Goal: Information Seeking & Learning: Learn about a topic

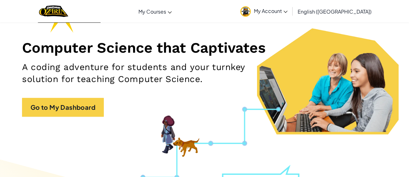
scroll to position [71, 0]
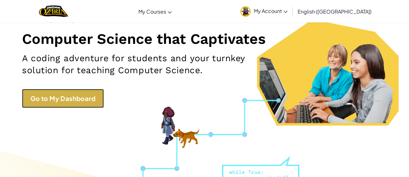
click at [55, 103] on link "Go to My Dashboard" at bounding box center [63, 98] width 82 height 19
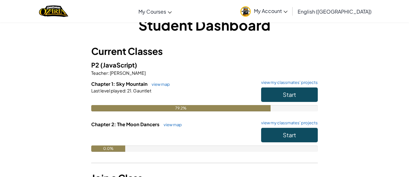
scroll to position [15, 0]
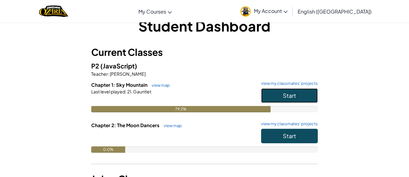
click at [292, 95] on span "Start" at bounding box center [289, 95] width 13 height 7
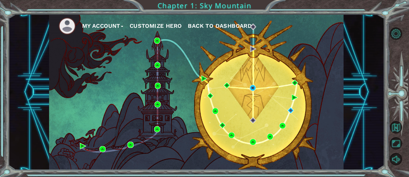
click at [202, 27] on span "Back to Dashboard" at bounding box center [220, 25] width 64 height 7
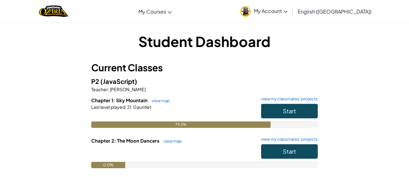
click at [226, 59] on div "Student Dashboard Current Classes P2 (JavaScript) Teacher : [PERSON_NAME] Chapt…" at bounding box center [204, 122] width 227 height 183
click at [286, 148] on span "Start" at bounding box center [289, 150] width 13 height 7
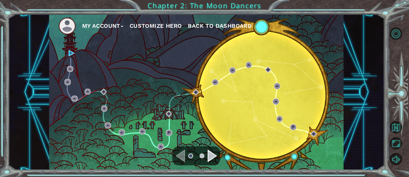
click at [180, 153] on div "Navigate to the previous page" at bounding box center [180, 155] width 9 height 13
click at [213, 155] on div "Navigate to the next page" at bounding box center [212, 155] width 9 height 13
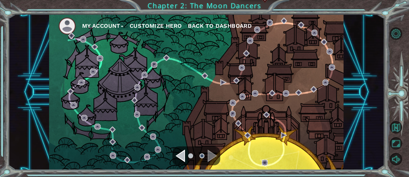
click at [265, 162] on img at bounding box center [265, 162] width 6 height 6
click at [263, 163] on img at bounding box center [265, 162] width 6 height 6
click at [183, 156] on div "Navigate to the previous page" at bounding box center [180, 155] width 9 height 13
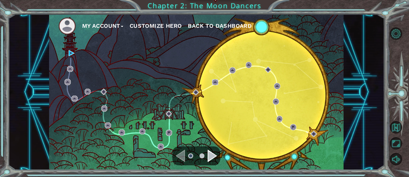
click at [214, 83] on img at bounding box center [215, 82] width 6 height 6
click at [71, 54] on img at bounding box center [72, 53] width 6 height 6
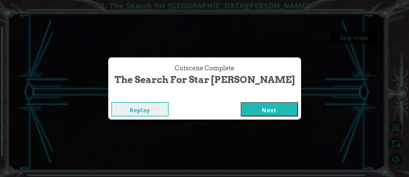
click at [256, 107] on button "Next" at bounding box center [269, 109] width 57 height 14
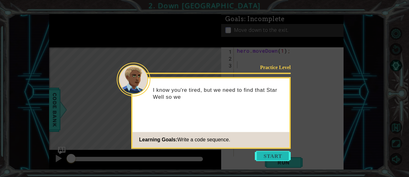
click at [270, 159] on button "Start" at bounding box center [273, 155] width 36 height 10
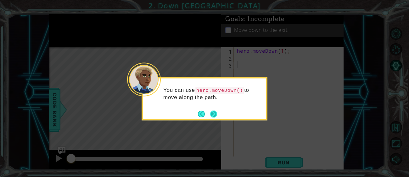
click at [212, 117] on button "Next" at bounding box center [213, 113] width 7 height 7
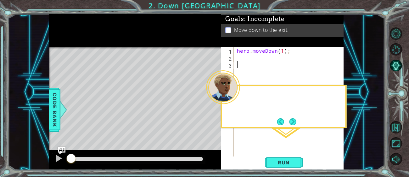
click at [212, 117] on div "Level Map" at bounding box center [194, 139] width 291 height 185
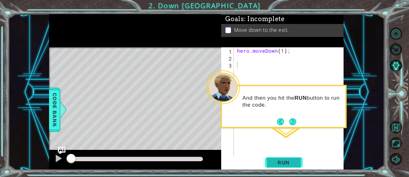
click at [280, 165] on span "Run" at bounding box center [283, 162] width 25 height 6
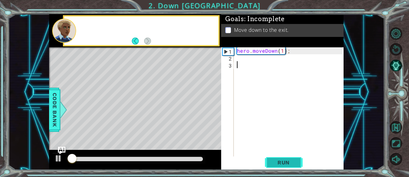
click at [280, 165] on span "Run" at bounding box center [283, 162] width 25 height 6
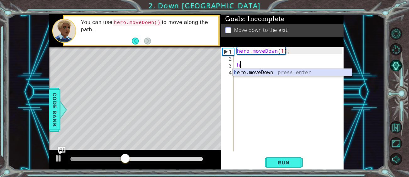
click at [309, 71] on div "h ero.moveDown press enter" at bounding box center [292, 80] width 119 height 23
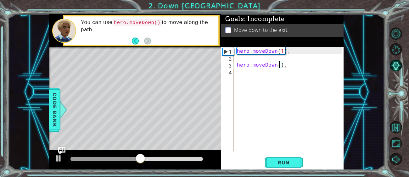
type textarea "hero.moveDown(8);"
click at [286, 161] on span "Run" at bounding box center [283, 162] width 25 height 6
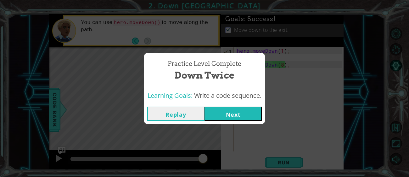
click at [258, 119] on button "Next" at bounding box center [233, 113] width 57 height 14
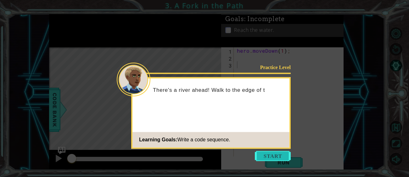
click at [276, 151] on button "Start" at bounding box center [273, 155] width 36 height 10
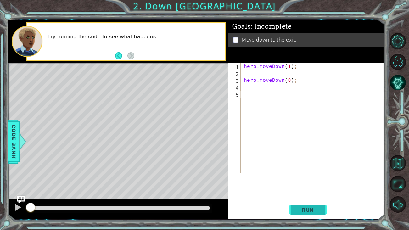
click at [311, 176] on span "Run" at bounding box center [308, 210] width 25 height 6
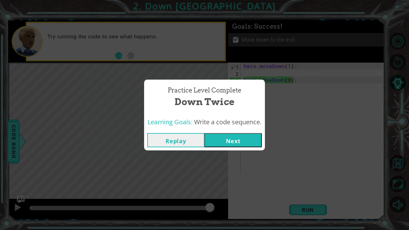
click at [160, 141] on button "Replay" at bounding box center [175, 140] width 57 height 14
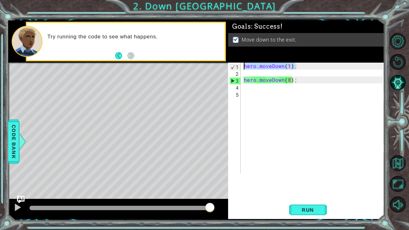
drag, startPoint x: 307, startPoint y: 65, endPoint x: 189, endPoint y: 49, distance: 119.2
click at [189, 49] on div "1 ההההההההההההההההההההההההההההההההההההההההההההההההההההההההההההההההההההההההההההה…" at bounding box center [196, 119] width 376 height 199
type textarea "hero.moveDown(1);"
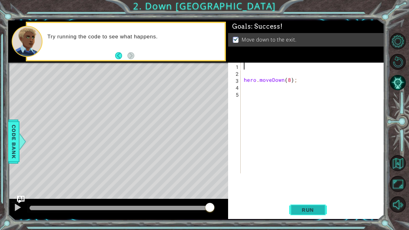
click at [312, 176] on button "Run" at bounding box center [308, 210] width 38 height 16
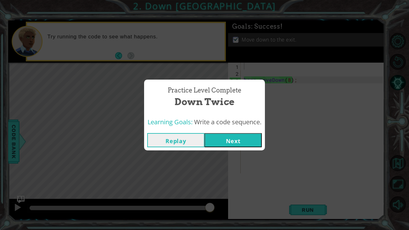
click at [234, 133] on button "Next" at bounding box center [233, 140] width 57 height 14
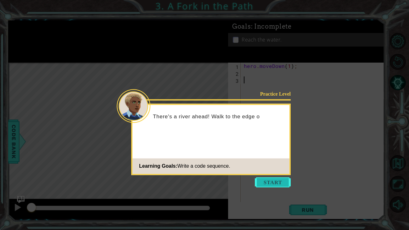
click at [273, 176] on button "Start" at bounding box center [273, 182] width 36 height 10
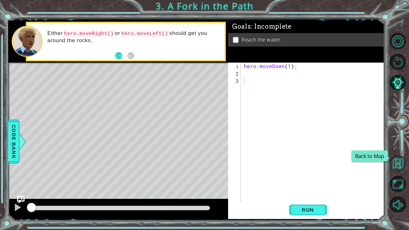
click at [401, 169] on button "Back to Map" at bounding box center [398, 163] width 16 height 16
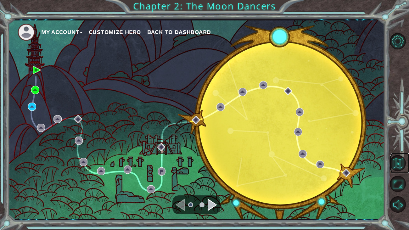
click at [397, 172] on link at bounding box center [400, 163] width 19 height 21
click at [400, 176] on button "Maximize Browser" at bounding box center [398, 184] width 16 height 16
click at [399, 176] on button "Mute" at bounding box center [398, 204] width 16 height 16
click at [399, 176] on button "Unmute" at bounding box center [398, 204] width 16 height 16
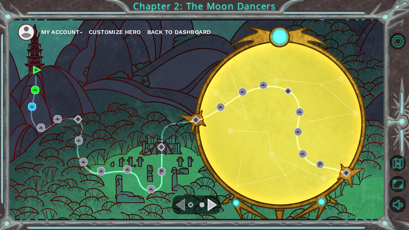
click at [182, 176] on div "Navigate to the previous page" at bounding box center [180, 205] width 9 height 13
click at [216, 176] on div "Navigate to the next page" at bounding box center [212, 205] width 9 height 13
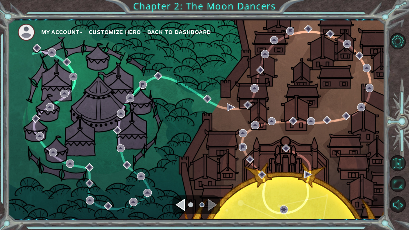
click at [172, 176] on div "My Account Customize Hero Back to Dashboard" at bounding box center [196, 119] width 376 height 199
click at [182, 176] on div "Navigate to the previous page" at bounding box center [180, 205] width 9 height 13
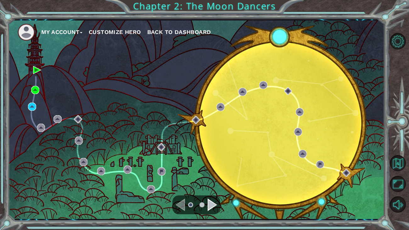
click at [211, 176] on div "Navigate to the next page" at bounding box center [212, 205] width 9 height 13
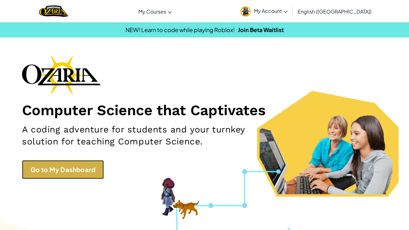
click at [79, 164] on link "Go to My Dashboard" at bounding box center [63, 169] width 82 height 19
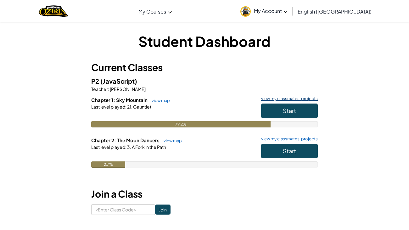
click at [296, 99] on link "view my classmates' projects" at bounding box center [288, 99] width 60 height 4
click at [291, 107] on span "Start" at bounding box center [289, 110] width 13 height 7
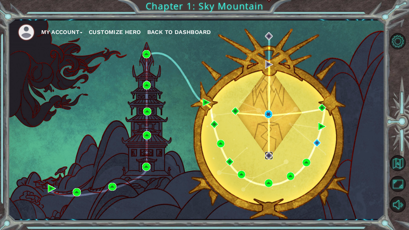
click at [270, 154] on img at bounding box center [269, 156] width 8 height 8
click at [269, 114] on img at bounding box center [269, 114] width 8 height 8
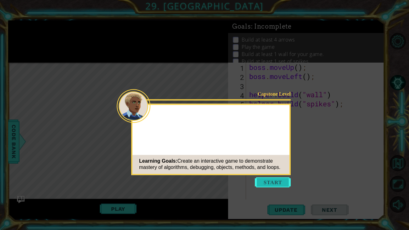
click at [279, 181] on button "Start" at bounding box center [273, 182] width 36 height 10
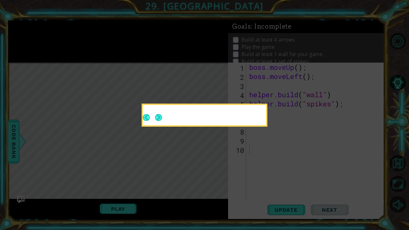
click at [279, 181] on icon at bounding box center [204, 115] width 409 height 230
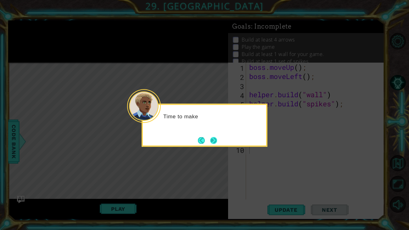
click at [217, 143] on button "Next" at bounding box center [213, 140] width 7 height 7
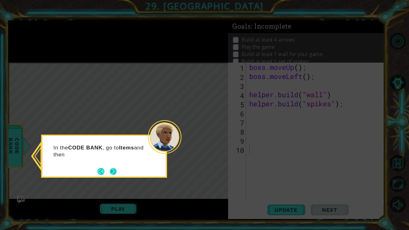
click at [112, 168] on button "Next" at bounding box center [113, 171] width 7 height 7
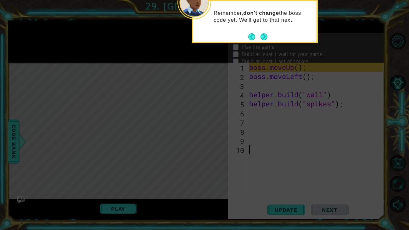
click at [260, 31] on div "Remember, don't change the boss code yet. We'll get to that next." at bounding box center [254, 20] width 123 height 32
click at [266, 36] on button "Next" at bounding box center [264, 36] width 7 height 7
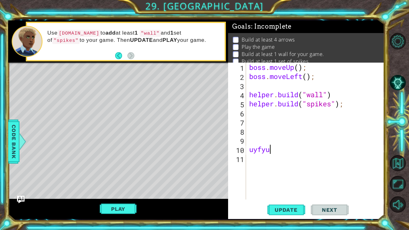
scroll to position [0, 1]
type textarea "u"
click at [296, 75] on div "boss . moveUp ( ) ; boss . moveLeft ( ) ; helper . build ( "wall" ) helper . bu…" at bounding box center [317, 140] width 138 height 155
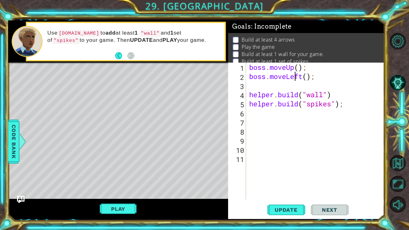
click at [300, 66] on div "boss . moveUp ( ) ; boss . moveLeft ( ) ; helper . build ( "wall" ) helper . bu…" at bounding box center [317, 140] width 138 height 155
click at [310, 75] on div "boss . moveUp ( 5 ) ; boss . moveLeft ( ) ; helper . build ( "wall" ) helper . …" at bounding box center [317, 140] width 138 height 155
click at [310, 76] on div "boss . moveUp ( 5 ) ; boss . moveLeft ( ) ; helper . build ( "wall" ) helper . …" at bounding box center [317, 140] width 138 height 155
click at [307, 77] on div "boss . moveUp ( 5 ) ; boss . moveLeft ( ) ; helper . build ( "wall" ) helper . …" at bounding box center [317, 140] width 138 height 155
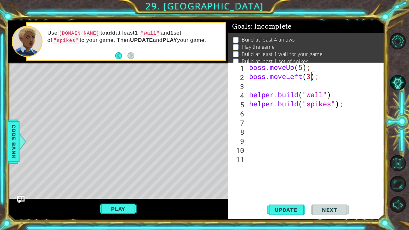
scroll to position [0, 3]
type textarea "boss.moveLeft(3);"
click at [133, 207] on button "Play" at bounding box center [118, 209] width 37 height 12
click at [263, 110] on div "boss . moveUp ( 5 ) ; boss . moveLeft ( 3 ) ; helper . build ( "wall" ) helper …" at bounding box center [317, 140] width 138 height 155
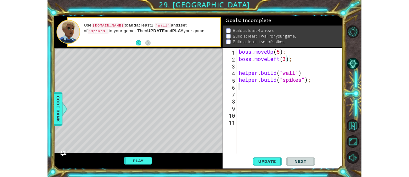
scroll to position [0, 0]
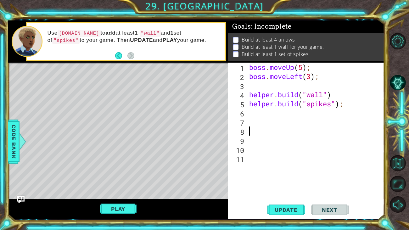
type textarea "helper.build("wall")"
type textarea "boss.moveLeft(3);"
type textarea "helper.build("spikes");"
